Goal: Task Accomplishment & Management: Use online tool/utility

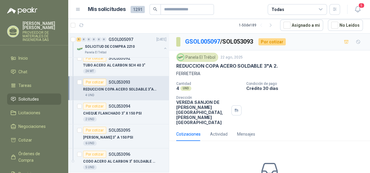
scroll to position [89, 0]
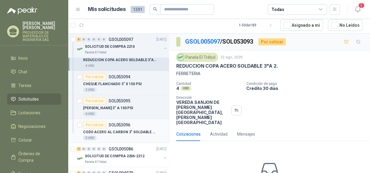
click at [142, 130] on p "CODO ACERO AL CARBON 3" SOLDABLE SCH40" at bounding box center [120, 132] width 74 height 6
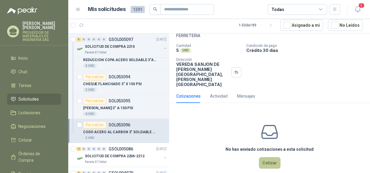
click at [269, 157] on button "Cotizar" at bounding box center [269, 162] width 21 height 11
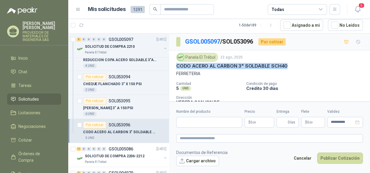
drag, startPoint x: 285, startPoint y: 65, endPoint x: 170, endPoint y: 69, distance: 114.9
click at [170, 69] on div "Panela El Trébol 22 ago, 2025 CODO ACERO AL CARBON 3" SOLDABLE SCH40 FERRETERIA…" at bounding box center [269, 88] width 201 height 77
copy p "CODO ACERO AL CARBON 3" SOLDABLE SCH40"
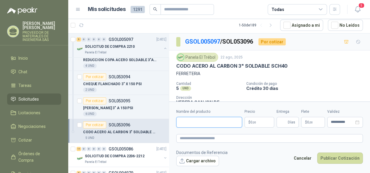
click at [183, 118] on input "Nombre del producto" at bounding box center [209, 122] width 66 height 11
paste input "**********"
type input "**********"
click at [256, 121] on span ",00" at bounding box center [255, 122] width 4 height 3
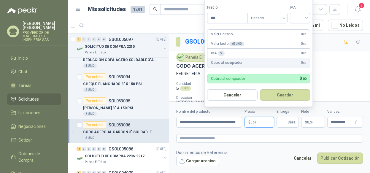
scroll to position [0, 0]
type input "********"
click at [301, 16] on input "search" at bounding box center [300, 17] width 13 height 9
click at [299, 28] on div "19%" at bounding box center [301, 31] width 11 height 7
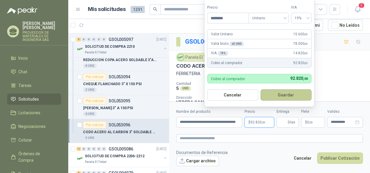
click at [290, 95] on button "Guardar" at bounding box center [286, 94] width 51 height 11
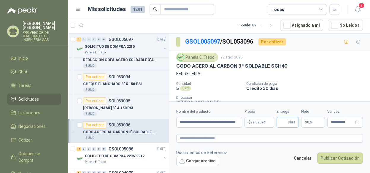
click at [288, 124] on span "Días" at bounding box center [288, 122] width 22 height 11
type input "*"
click at [347, 157] on button "Publicar Cotización" at bounding box center [340, 158] width 46 height 11
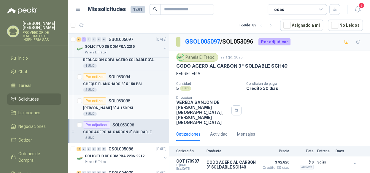
click at [110, 106] on p "[PERSON_NAME] 3" A 150 PSI" at bounding box center [108, 108] width 50 height 6
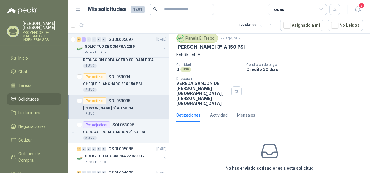
scroll to position [30, 0]
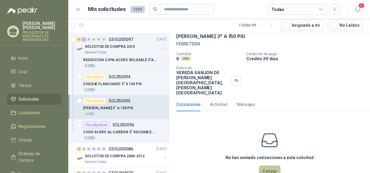
click at [270, 166] on button "Cotizar" at bounding box center [269, 171] width 21 height 11
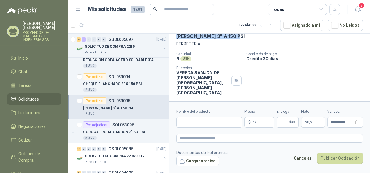
scroll to position [18, 0]
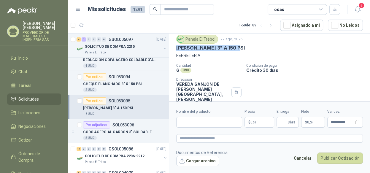
drag, startPoint x: 236, startPoint y: 35, endPoint x: 175, endPoint y: 49, distance: 62.5
click at [175, 49] on div "Panela El Trébol 22 ago, 2025 [PERSON_NAME] 3" A 150 PSI FERRETERIA Cantidad 6 …" at bounding box center [269, 70] width 201 height 77
copy p "[PERSON_NAME] 3" A 150 PSI"
click at [189, 116] on div "Nombre del producto" at bounding box center [209, 118] width 66 height 19
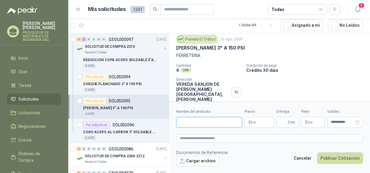
click at [189, 121] on input "Nombre del producto" at bounding box center [209, 122] width 66 height 11
paste input "**********"
type input "**********"
click at [258, 119] on p "$ 0 ,00" at bounding box center [260, 122] width 30 height 11
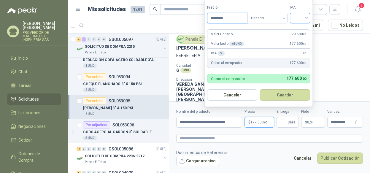
type input "********"
click at [304, 17] on input "search" at bounding box center [300, 17] width 13 height 9
click at [299, 31] on div "19%" at bounding box center [301, 31] width 11 height 7
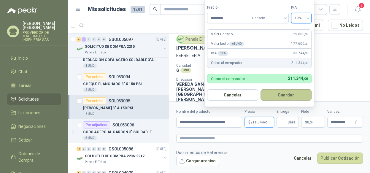
click at [283, 97] on button "Guardar" at bounding box center [286, 94] width 51 height 11
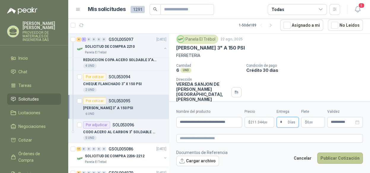
type input "*"
click at [349, 159] on button "Publicar Cotización" at bounding box center [340, 158] width 46 height 11
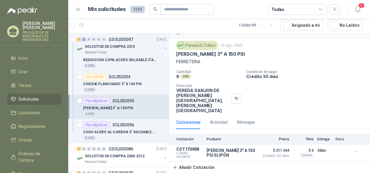
scroll to position [2, 0]
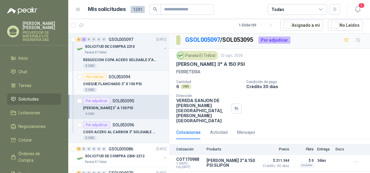
click at [131, 77] on div "Por cotizar SOL053094" at bounding box center [124, 76] width 83 height 7
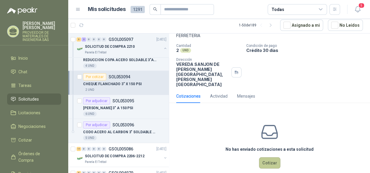
click at [263, 157] on button "Cotizar" at bounding box center [269, 162] width 21 height 11
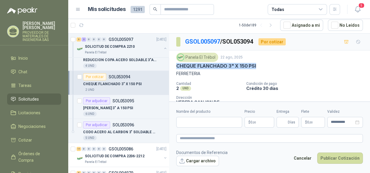
drag, startPoint x: 256, startPoint y: 65, endPoint x: 176, endPoint y: 67, distance: 80.2
click at [176, 67] on div "CHEQUE FLANCHADO 3" X 150 PSI" at bounding box center [269, 66] width 187 height 6
copy p "CHEQUE FLANCHADO 3" X 150 PSI"
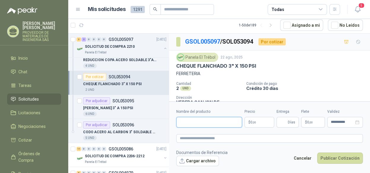
click at [187, 122] on input "Nombre del producto" at bounding box center [209, 122] width 66 height 11
paste input "**********"
type input "**********"
click at [257, 122] on p "$ 0 ,00" at bounding box center [260, 122] width 30 height 11
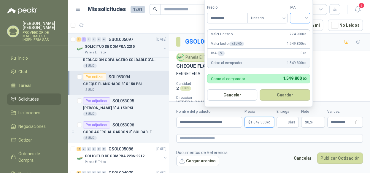
type input "*********"
click at [299, 16] on input "search" at bounding box center [300, 17] width 13 height 9
click at [299, 28] on div "19%" at bounding box center [301, 31] width 11 height 7
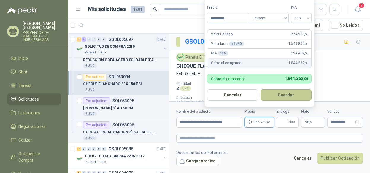
click at [277, 98] on button "Guardar" at bounding box center [286, 94] width 51 height 11
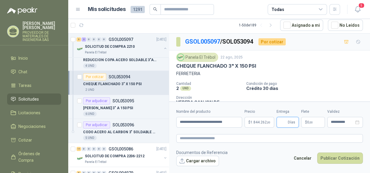
click at [284, 122] on input "Entrega" at bounding box center [283, 122] width 7 height 10
type input "*"
click at [320, 137] on textarea at bounding box center [269, 138] width 187 height 9
click at [261, 123] on span "1.844.262 ,00" at bounding box center [261, 123] width 20 height 4
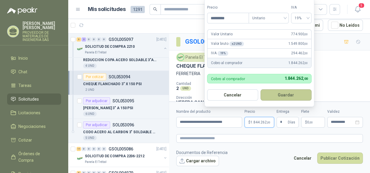
click at [290, 93] on button "Guardar" at bounding box center [286, 94] width 51 height 11
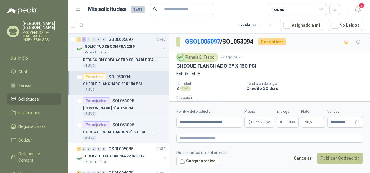
click at [329, 159] on button "Publicar Cotización" at bounding box center [340, 158] width 46 height 11
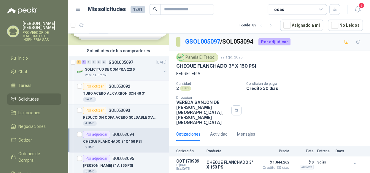
scroll to position [30, 0]
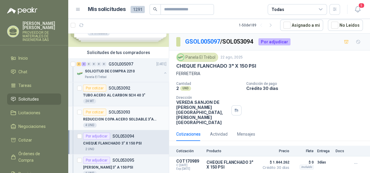
click at [133, 117] on p "REDUCCION COPA ACERO SOLDABLE 3"A 2." at bounding box center [120, 120] width 74 height 6
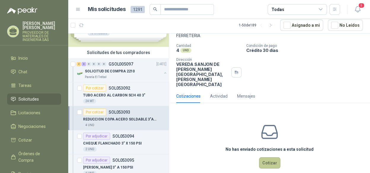
click at [267, 157] on button "Cotizar" at bounding box center [269, 162] width 21 height 11
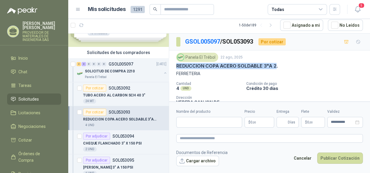
drag, startPoint x: 275, startPoint y: 64, endPoint x: 177, endPoint y: 64, distance: 98.5
click at [177, 64] on p "REDUCCION COPA ACERO SOLDABLE 3"A 2." at bounding box center [227, 66] width 102 height 6
copy p "REDUCCION COPA ACERO SOLDABLE 3"A 2"
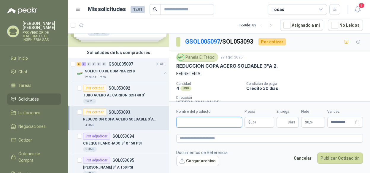
click at [183, 122] on input "Nombre del producto" at bounding box center [209, 122] width 66 height 11
paste input "**********"
type input "**********"
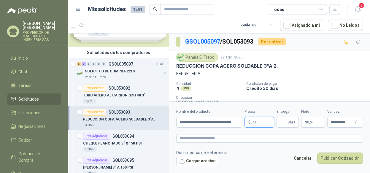
click at [253, 123] on span ",00" at bounding box center [255, 122] width 4 height 3
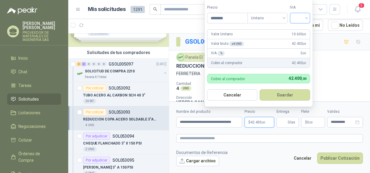
type input "********"
drag, startPoint x: 301, startPoint y: 14, endPoint x: 305, endPoint y: 24, distance: 10.9
click at [301, 15] on input "search" at bounding box center [300, 17] width 13 height 9
click at [301, 30] on div "19%" at bounding box center [301, 31] width 11 height 7
click at [284, 92] on button "Guardar" at bounding box center [286, 94] width 51 height 11
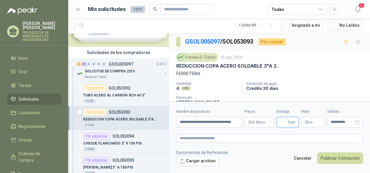
click at [286, 125] on input "Entrega" at bounding box center [283, 122] width 7 height 10
type input "*"
click at [335, 156] on button "Publicar Cotización" at bounding box center [340, 158] width 46 height 11
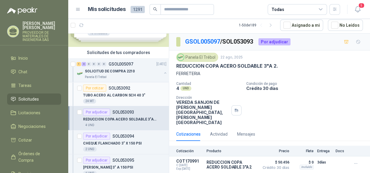
click at [133, 93] on p "TUBO ACERO AL CARBON SCH 40 3"" at bounding box center [114, 96] width 62 height 6
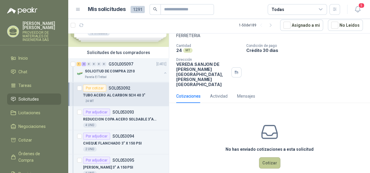
click at [268, 157] on button "Cotizar" at bounding box center [269, 162] width 21 height 11
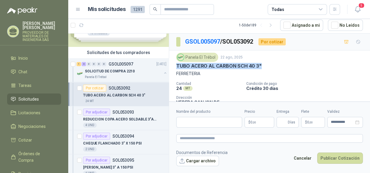
drag, startPoint x: 259, startPoint y: 65, endPoint x: 173, endPoint y: 64, distance: 86.1
click at [173, 64] on div "Panela El Trébol 22 ago, 2025 TUBO ACERO AL CARBON SCH 40 3" FERRETERIA Cantida…" at bounding box center [269, 88] width 201 height 77
copy p "TUBO ACERO AL CARBON SCH 40 3""
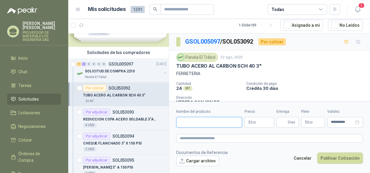
click at [189, 120] on input "Nombre del producto" at bounding box center [209, 122] width 66 height 11
paste input "**********"
type input "**********"
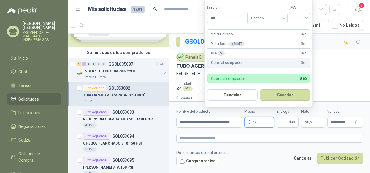
click at [252, 121] on span "0 ,00" at bounding box center [254, 123] width 6 height 4
type input "*********"
click at [296, 17] on input "search" at bounding box center [300, 17] width 13 height 9
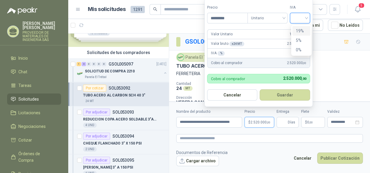
click at [298, 29] on div "19%" at bounding box center [301, 31] width 11 height 7
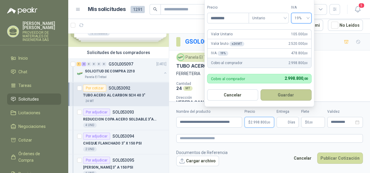
click at [287, 95] on button "Guardar" at bounding box center [286, 94] width 51 height 11
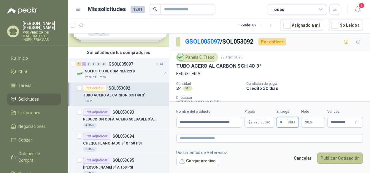
type input "*"
click at [346, 160] on button "Publicar Cotización" at bounding box center [340, 158] width 46 height 11
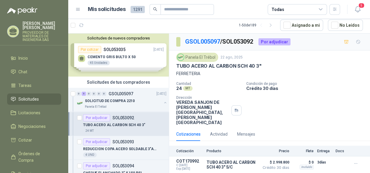
click at [30, 98] on span "Solicitudes" at bounding box center [28, 99] width 20 height 7
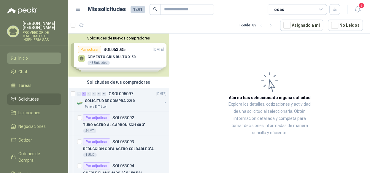
click at [34, 56] on li "Inicio" at bounding box center [34, 58] width 47 height 7
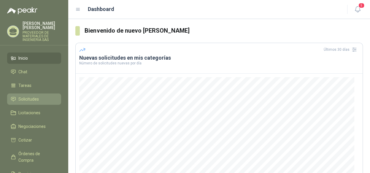
click at [35, 97] on span "Solicitudes" at bounding box center [28, 99] width 20 height 7
